Goal: Obtain resource: Download file/media

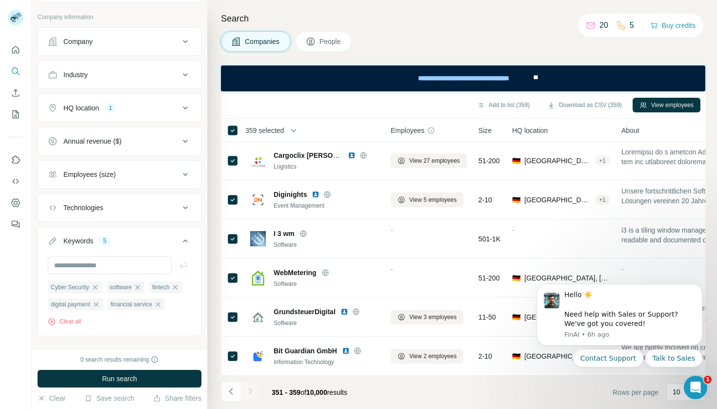
scroll to position [118, 0]
click at [184, 105] on icon at bounding box center [186, 108] width 12 height 12
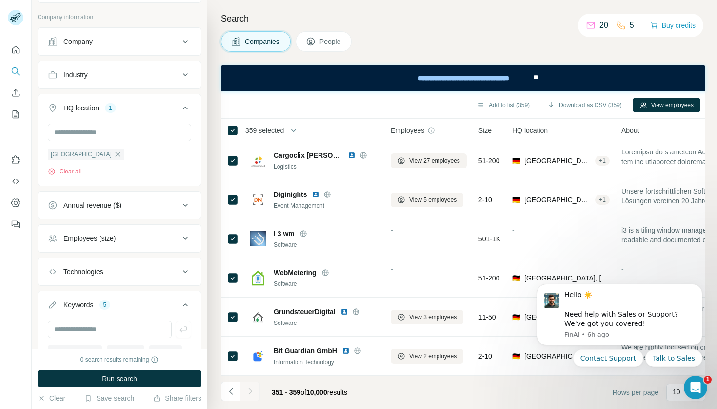
scroll to position [130, 0]
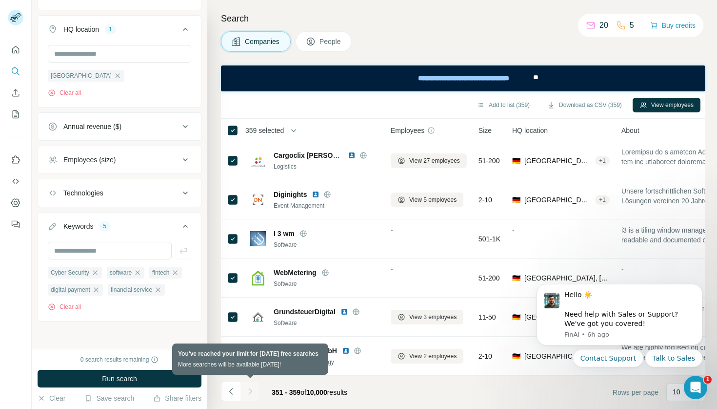
click at [252, 394] on div at bounding box center [251, 391] width 20 height 20
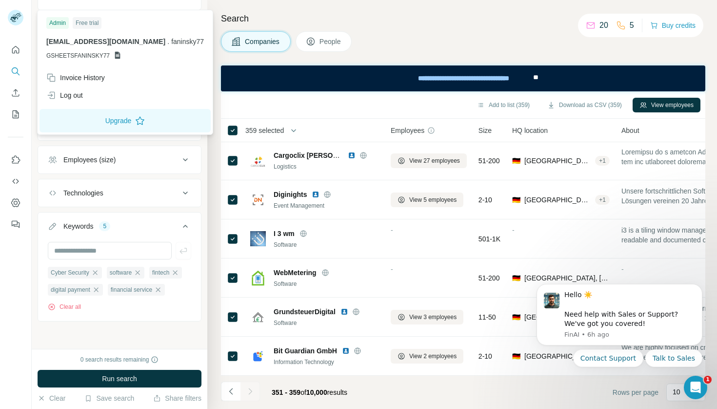
click at [21, 20] on rect at bounding box center [16, 18] width 16 height 16
click at [85, 93] on div "Log out" at bounding box center [125, 95] width 169 height 18
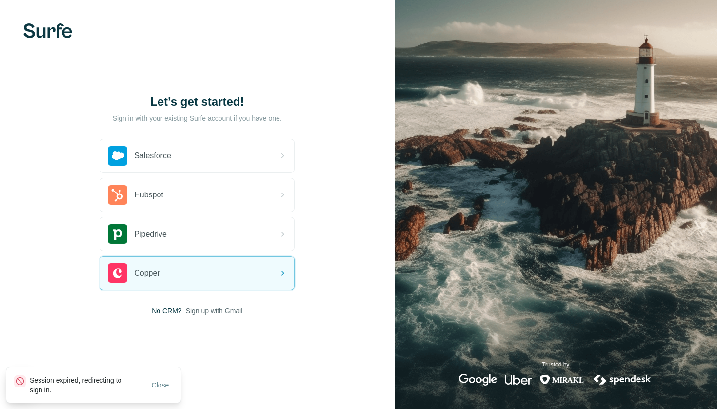
click at [221, 308] on span "Sign up with Gmail" at bounding box center [214, 311] width 57 height 10
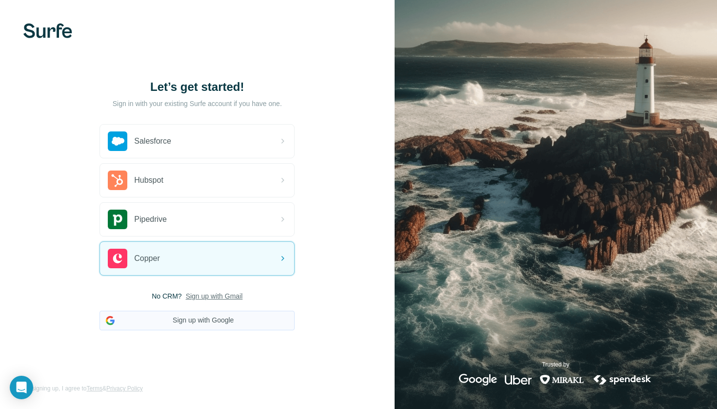
click at [233, 325] on button "Sign up with Google" at bounding box center [197, 320] width 195 height 20
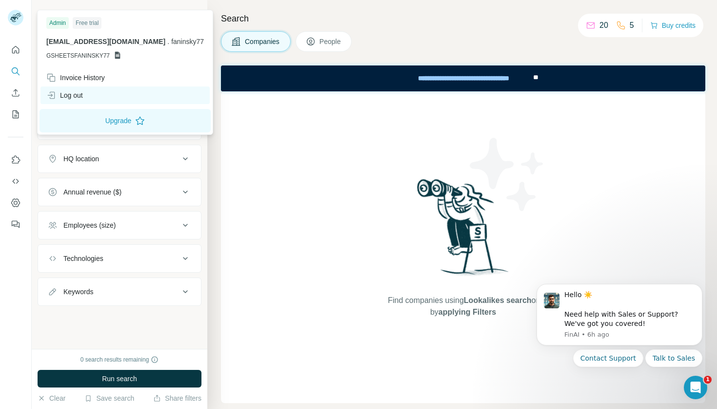
click at [81, 97] on div "Log out" at bounding box center [64, 95] width 37 height 10
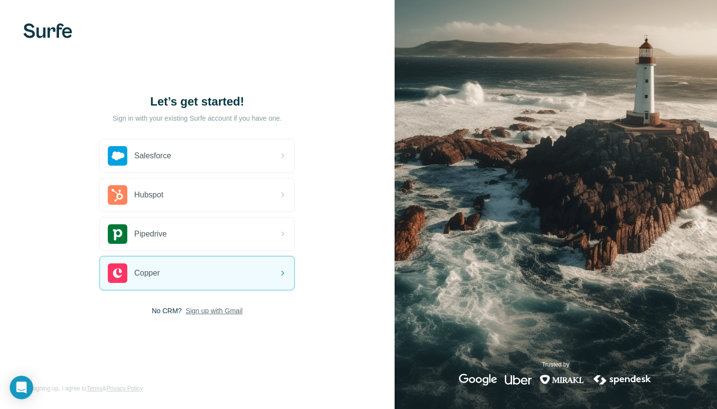
click at [212, 311] on span "Sign up with Gmail" at bounding box center [214, 311] width 57 height 10
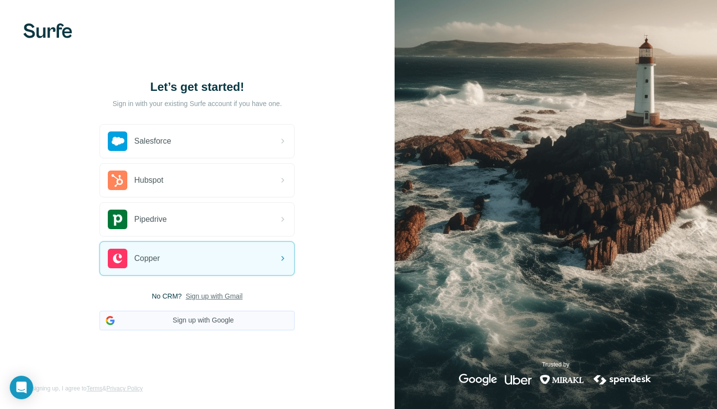
click at [220, 321] on button "Sign up with Google" at bounding box center [197, 320] width 195 height 20
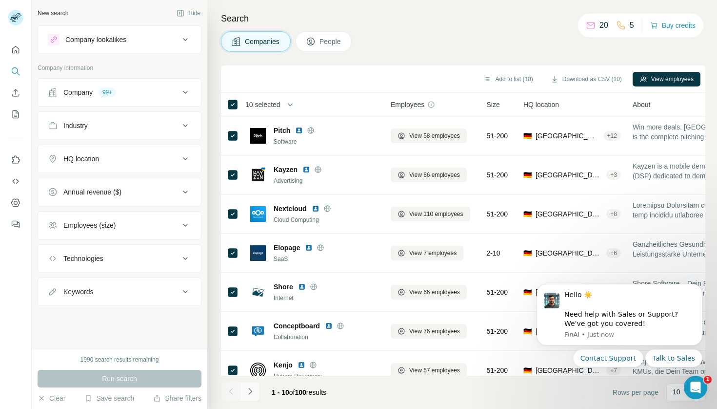
click at [254, 393] on icon "Navigate to next page" at bounding box center [251, 391] width 10 height 10
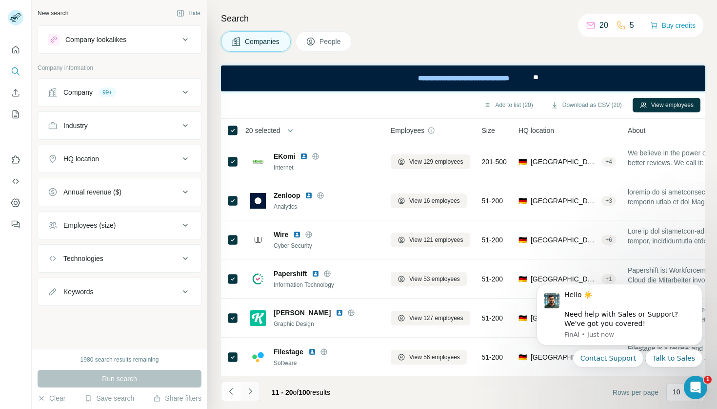
click at [252, 388] on icon "Navigate to next page" at bounding box center [251, 391] width 10 height 10
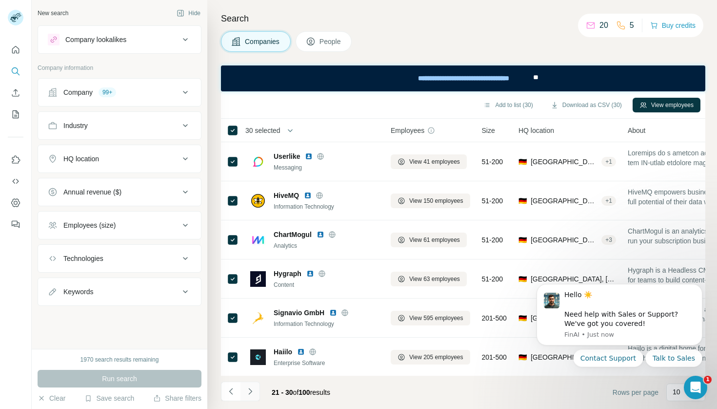
click at [252, 389] on icon "Navigate to next page" at bounding box center [251, 391] width 10 height 10
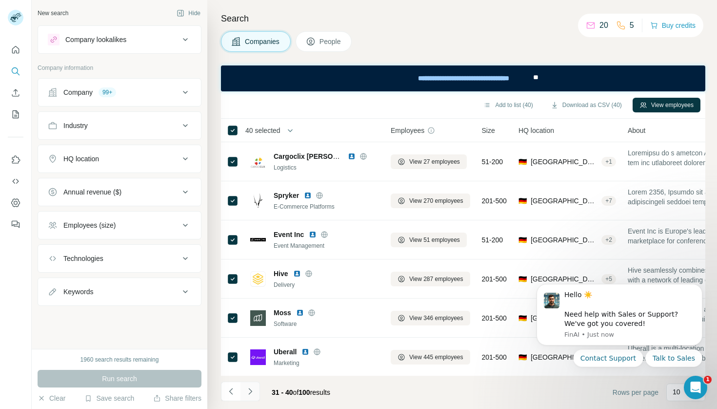
click at [254, 391] on icon "Navigate to next page" at bounding box center [251, 391] width 10 height 10
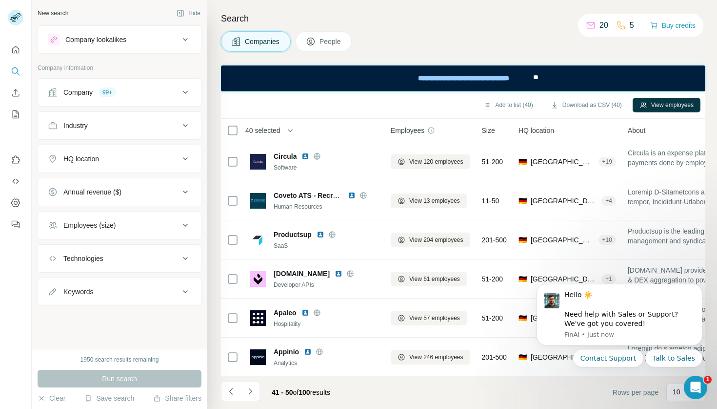
click at [170, 92] on div "Company 99+" at bounding box center [114, 92] width 132 height 10
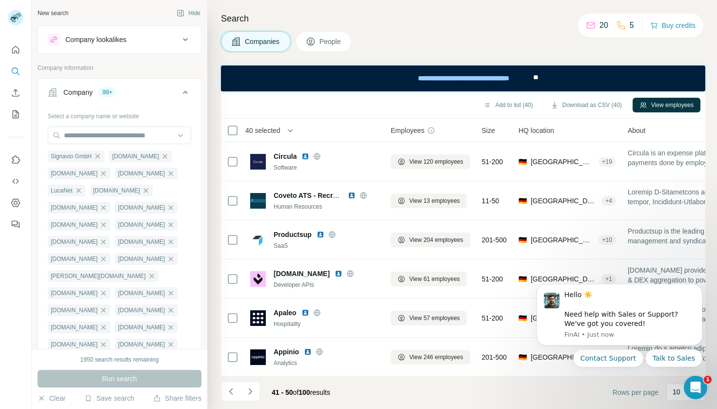
click at [183, 90] on icon at bounding box center [186, 92] width 12 height 12
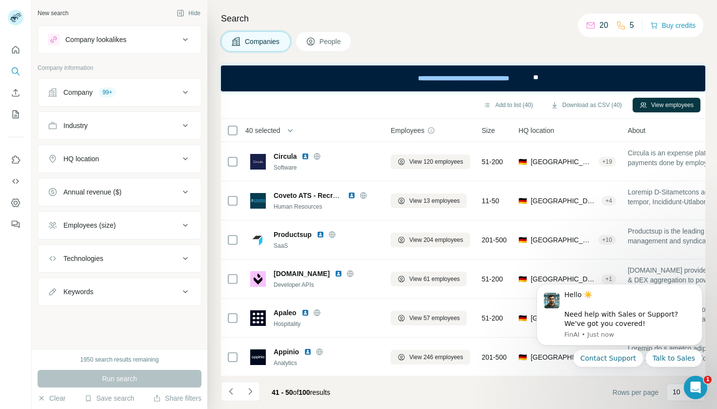
click at [153, 121] on div "Industry" at bounding box center [114, 126] width 132 height 10
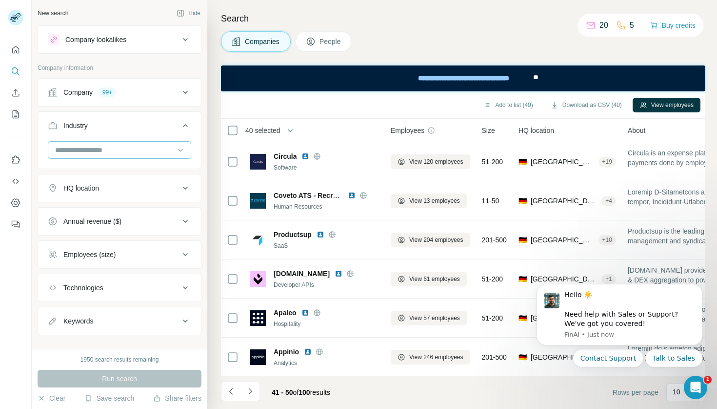
click at [150, 151] on input at bounding box center [114, 149] width 121 height 11
click at [138, 149] on input at bounding box center [114, 149] width 121 height 11
click at [169, 146] on input at bounding box center [114, 149] width 121 height 11
click at [126, 174] on div "B2B" at bounding box center [119, 175] width 127 height 10
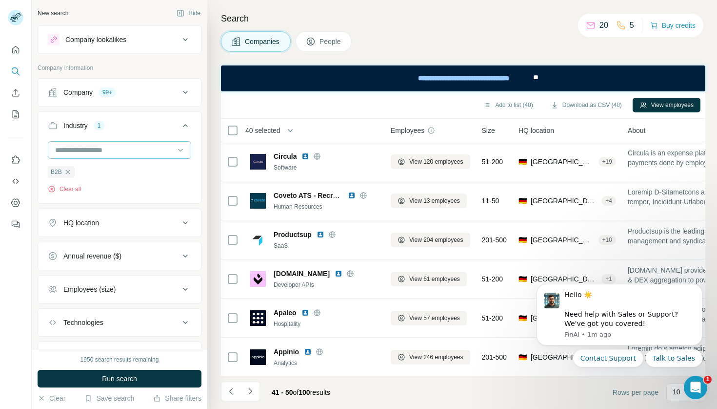
click at [147, 153] on input at bounding box center [114, 149] width 121 height 11
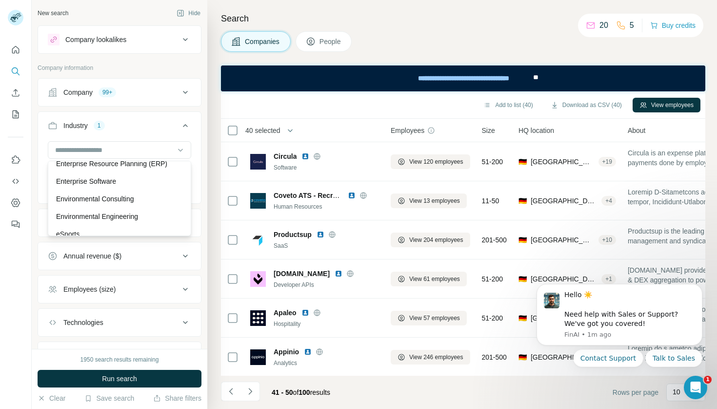
scroll to position [3564, 0]
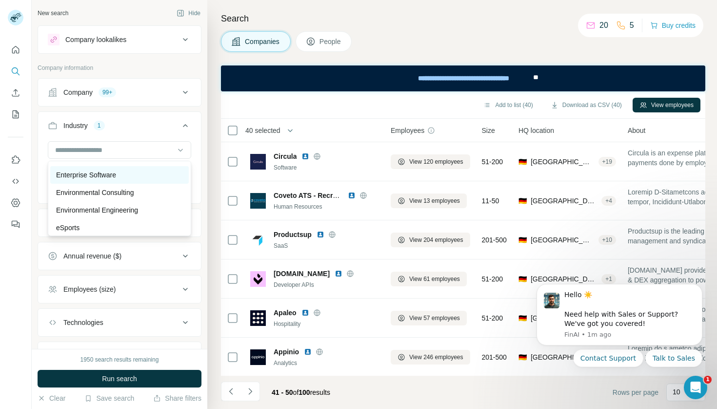
click at [144, 170] on div "Enterprise Software" at bounding box center [119, 175] width 127 height 10
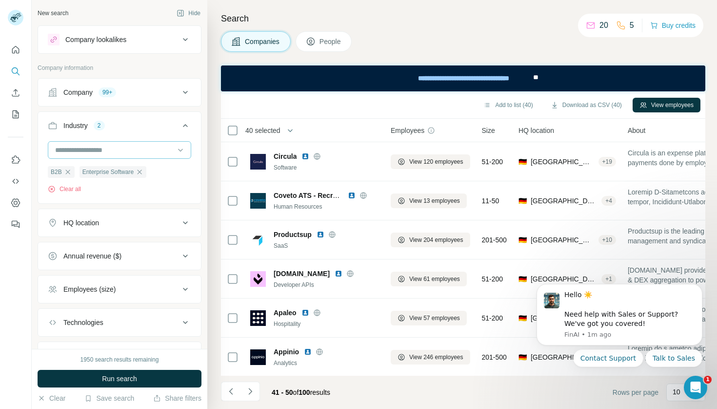
click at [145, 152] on input at bounding box center [114, 149] width 121 height 11
click at [128, 203] on div "FinTech" at bounding box center [119, 208] width 127 height 10
click at [136, 147] on input at bounding box center [114, 149] width 121 height 11
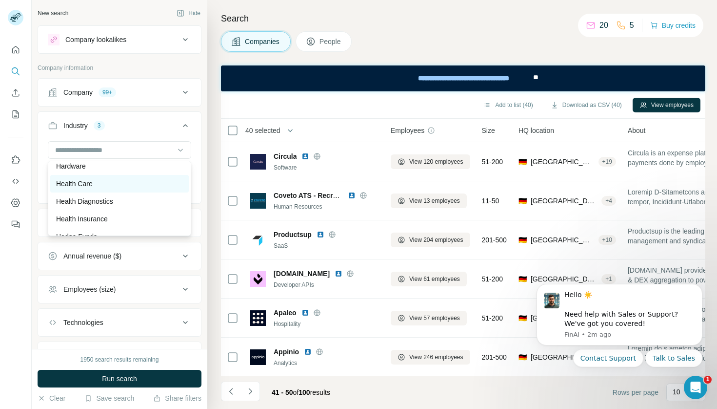
click at [122, 182] on div "Health Care" at bounding box center [119, 184] width 127 height 10
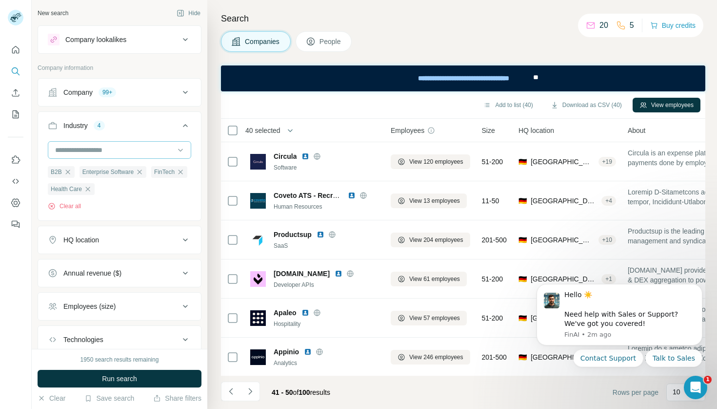
click at [134, 151] on input at bounding box center [114, 149] width 121 height 11
click at [132, 174] on div "Network Security" at bounding box center [119, 174] width 127 height 10
click at [147, 149] on input at bounding box center [114, 149] width 121 height 11
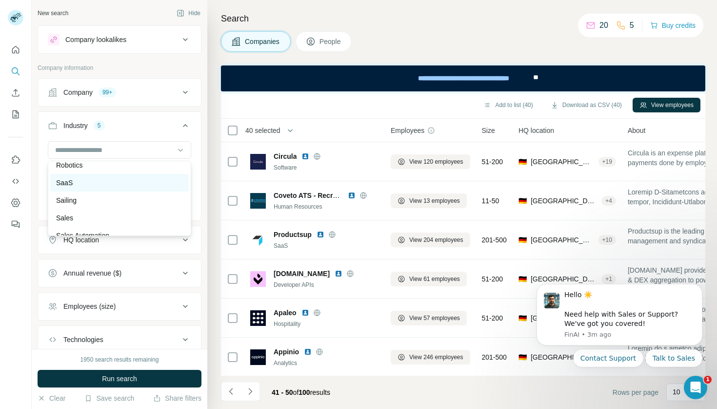
click at [147, 175] on div "SaaS" at bounding box center [119, 183] width 139 height 18
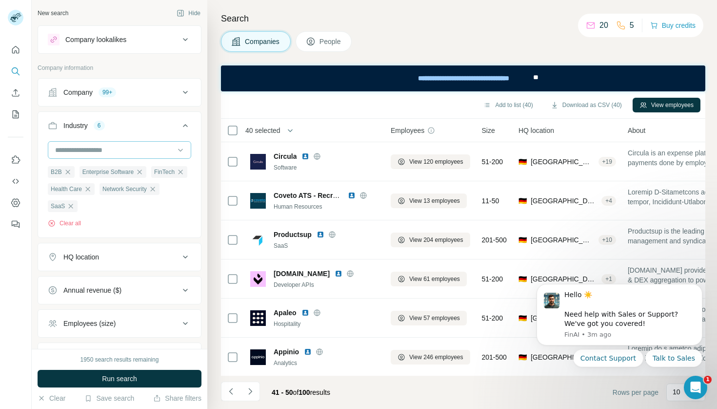
click at [136, 145] on input at bounding box center [114, 149] width 121 height 11
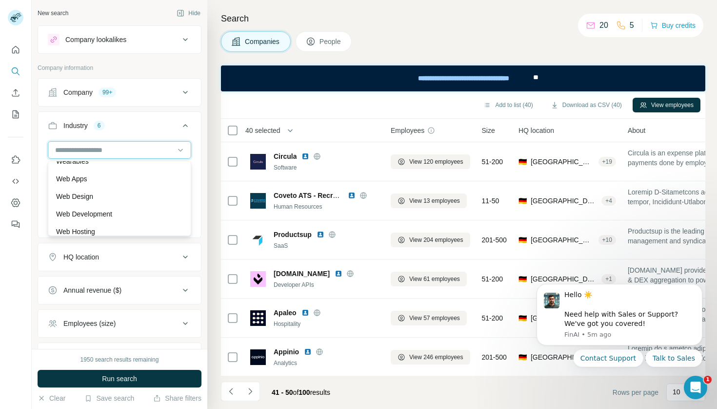
scroll to position [10686, 0]
click at [118, 212] on div "Web Development" at bounding box center [119, 213] width 127 height 10
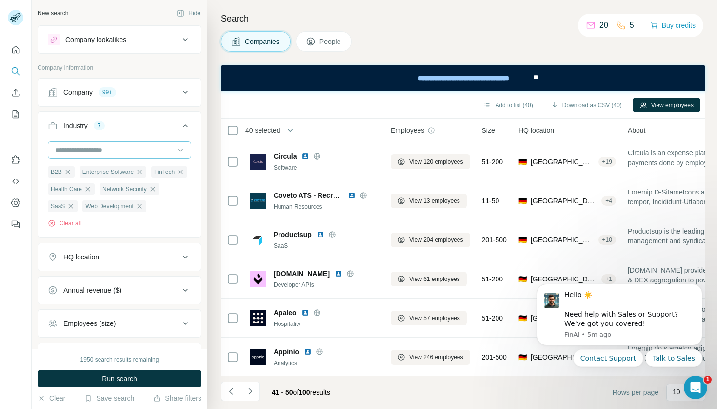
click at [162, 154] on input at bounding box center [114, 149] width 121 height 11
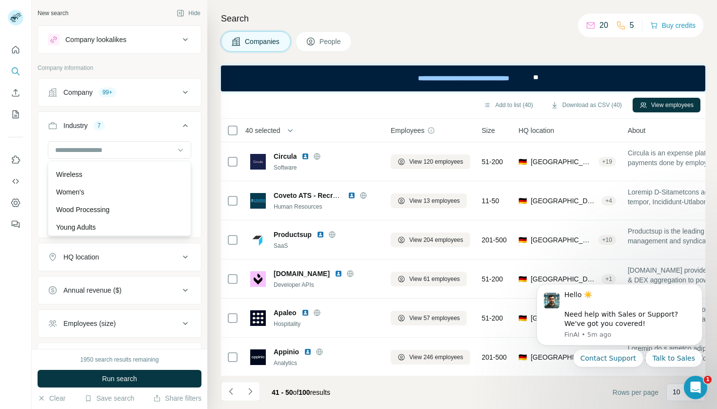
scroll to position [10904, 0]
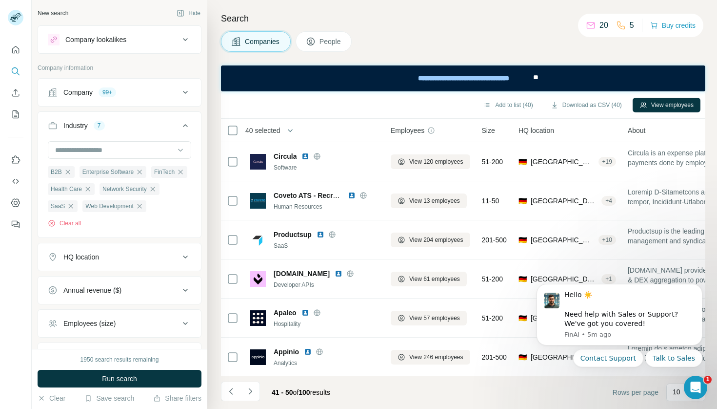
click at [203, 200] on div "New search Hide Company lookalikes Company information Company 99+ Industry 7 B…" at bounding box center [120, 174] width 176 height 348
click at [127, 379] on span "Run search" at bounding box center [119, 378] width 35 height 10
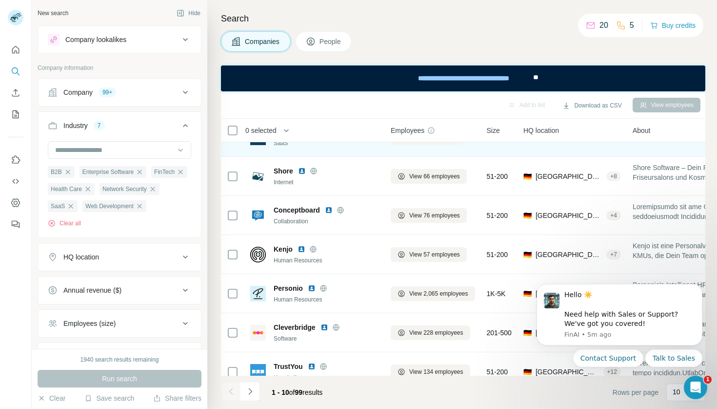
scroll to position [157, 0]
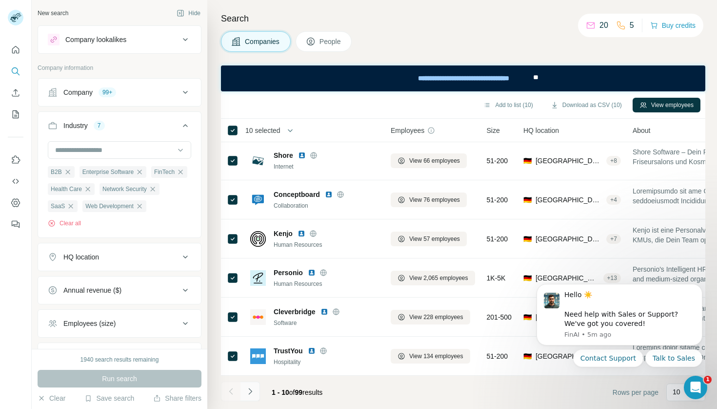
click at [253, 386] on icon "Navigate to next page" at bounding box center [251, 391] width 10 height 10
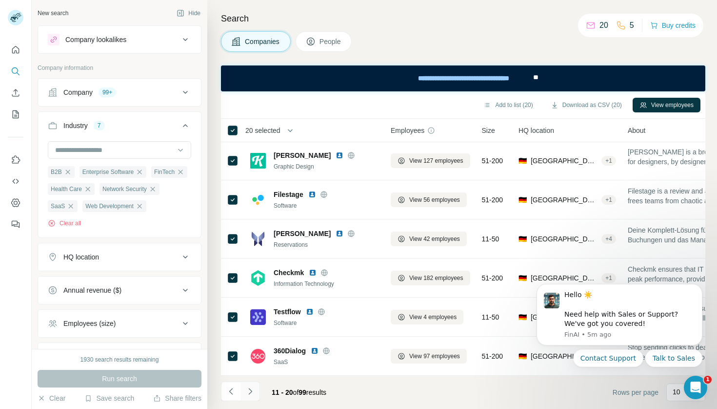
click at [251, 389] on icon "Navigate to next page" at bounding box center [251, 391] width 10 height 10
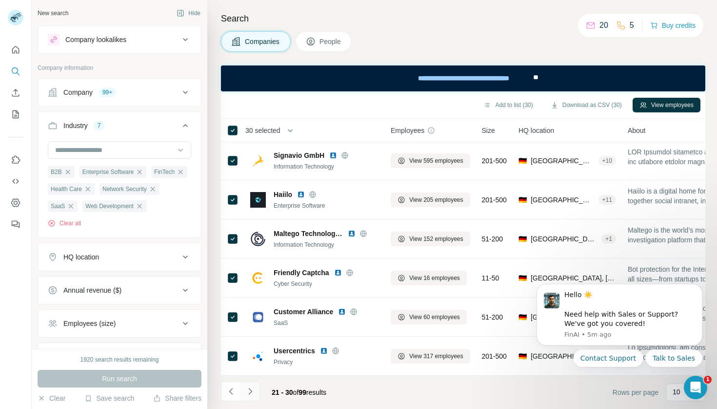
click at [247, 389] on icon "Navigate to next page" at bounding box center [251, 391] width 10 height 10
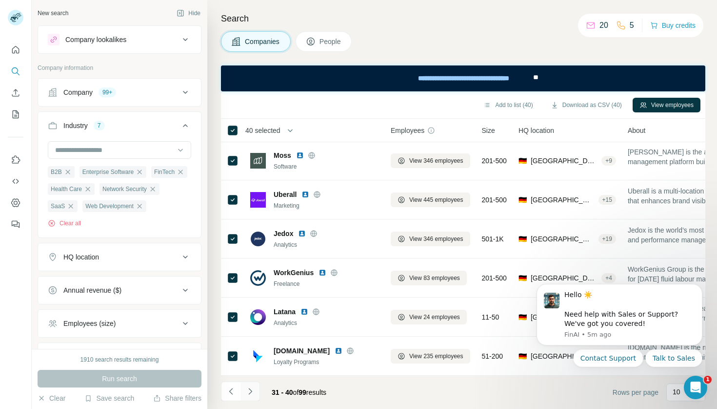
click at [249, 391] on icon "Navigate to next page" at bounding box center [251, 391] width 10 height 10
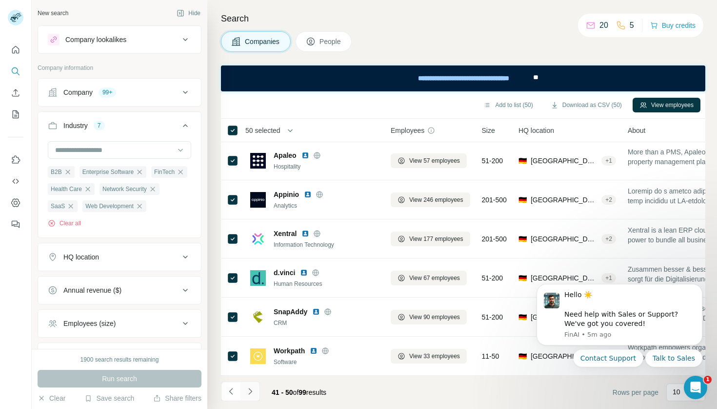
click at [252, 389] on icon "Navigate to next page" at bounding box center [251, 391] width 10 height 10
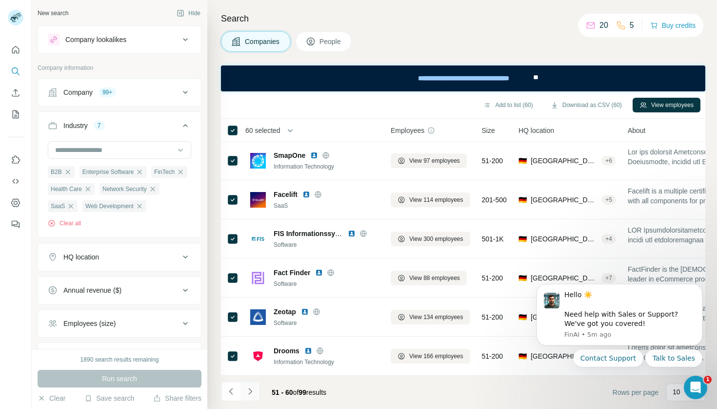
click at [256, 388] on button "Navigate to next page" at bounding box center [251, 391] width 20 height 20
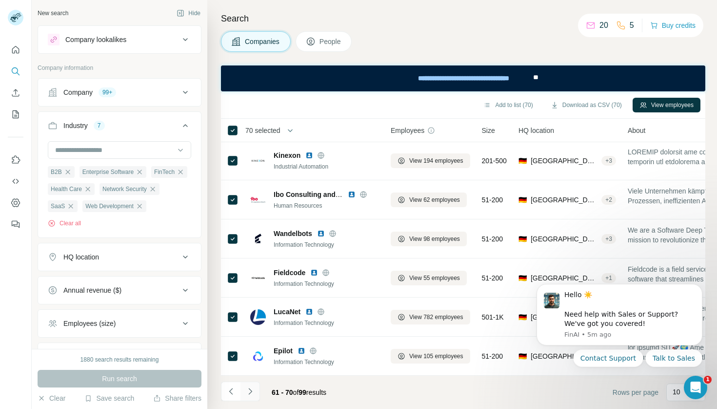
click at [250, 388] on icon "Navigate to next page" at bounding box center [251, 391] width 10 height 10
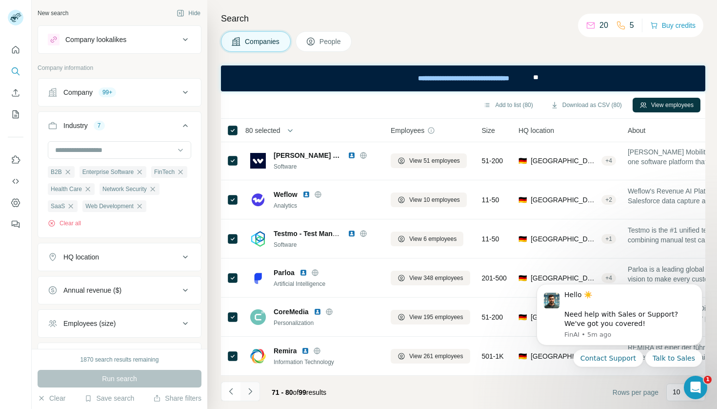
click at [255, 390] on button "Navigate to next page" at bounding box center [251, 391] width 20 height 20
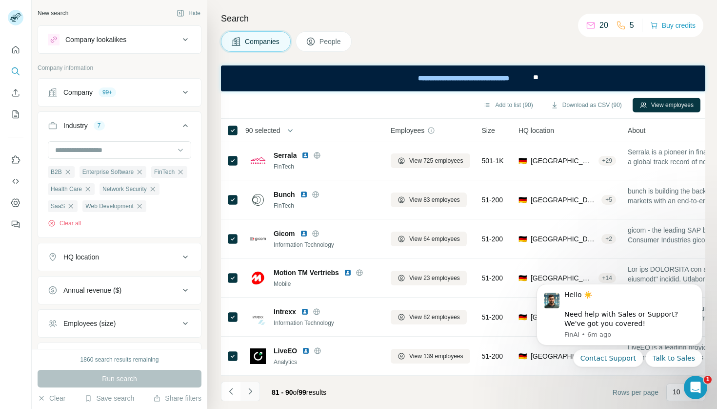
click at [248, 389] on icon "Navigate to next page" at bounding box center [251, 391] width 10 height 10
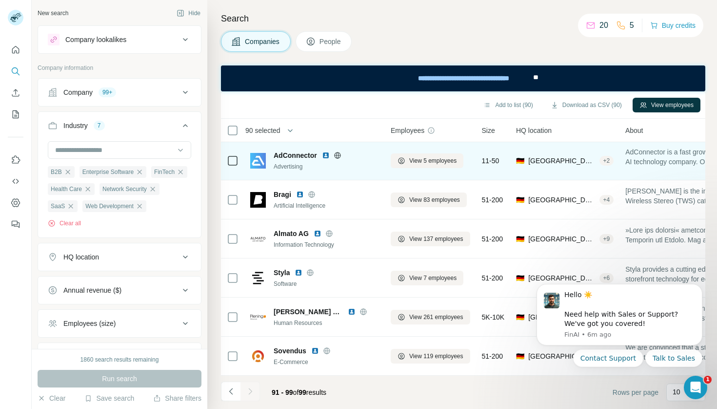
scroll to position [118, 0]
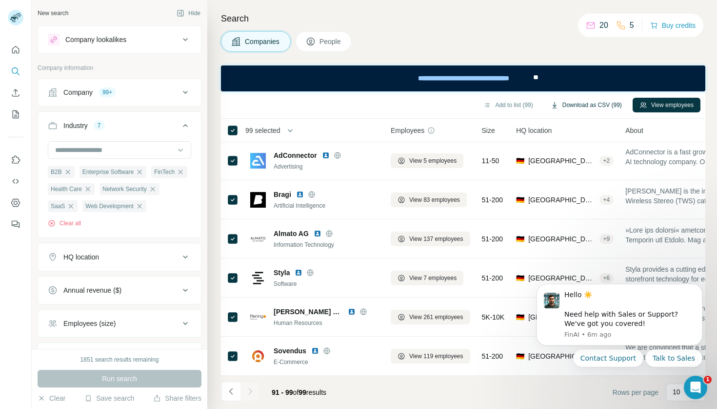
click at [591, 104] on button "Download as CSV (99)" at bounding box center [586, 105] width 85 height 15
